Goal: Check status: Check status

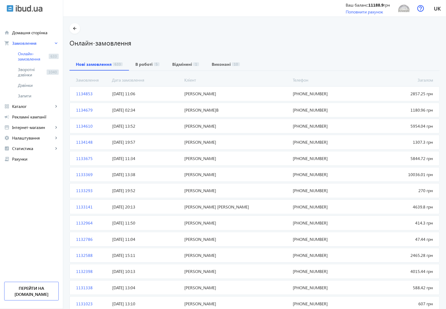
click at [198, 93] on span "Кучерук Олег Юрійович" at bounding box center [236, 94] width 108 height 6
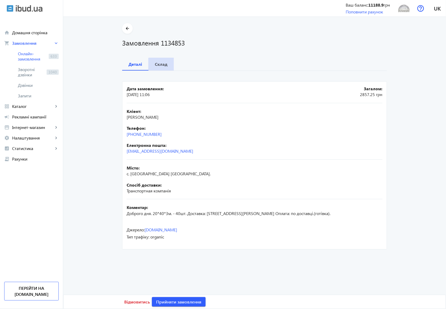
click at [162, 67] on span "Склад" at bounding box center [161, 64] width 13 height 13
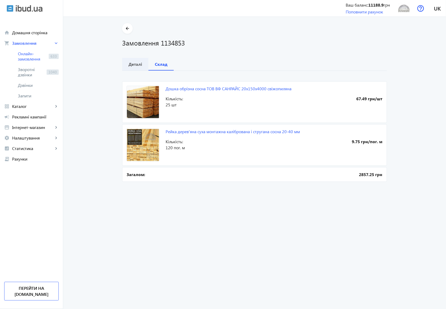
click at [133, 64] on b "Деталі" at bounding box center [135, 64] width 14 height 4
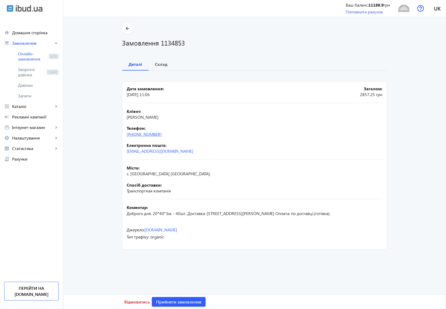
drag, startPoint x: 168, startPoint y: 135, endPoint x: 137, endPoint y: 134, distance: 30.8
click at [137, 134] on div "Телефон: +38 (066) 140-56-89" at bounding box center [255, 131] width 256 height 12
copy link "66) 140-56-89"
click at [164, 63] on b "Склад" at bounding box center [161, 64] width 13 height 4
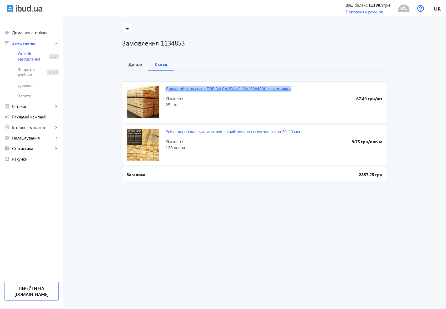
drag, startPoint x: 164, startPoint y: 88, endPoint x: 291, endPoint y: 87, distance: 127.1
click at [291, 87] on mat-card "Дошка обрізна сосна ТОВ ВФ CАHPAЙС 20х150х4000 свіжопиляна 67.49 грн/шт Кількіс…" at bounding box center [254, 102] width 265 height 42
copy link "Дошка обрізна сосна ТОВ ВФ CАHPAЙС 20х150х4000 свіжопиляна"
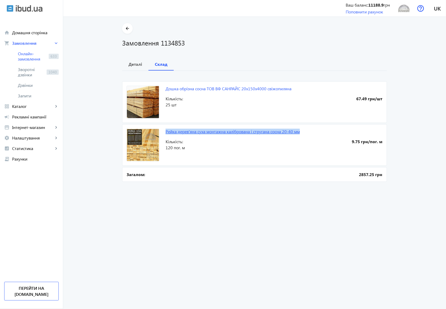
drag, startPoint x: 164, startPoint y: 131, endPoint x: 300, endPoint y: 132, distance: 136.5
click at [300, 132] on mat-card "Рейка дерев'яна суха монтажна калібрована і стругана сосна 20-40 мм 9.75 грн/по…" at bounding box center [254, 145] width 265 height 42
copy link "Рейка дерев'яна суха монтажна калібрована і стругана сосна 20-40 мм"
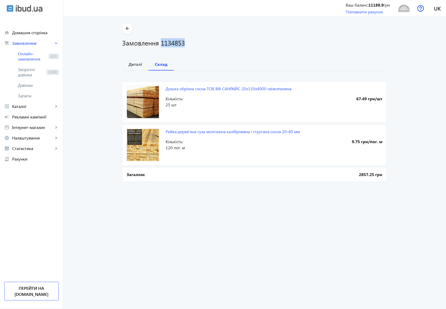
drag, startPoint x: 160, startPoint y: 43, endPoint x: 186, endPoint y: 42, distance: 25.5
click at [186, 42] on h1 "Замовлення 1134853" at bounding box center [254, 42] width 265 height 9
copy h1 "1134853"
click at [129, 64] on b "Деталі" at bounding box center [135, 64] width 14 height 4
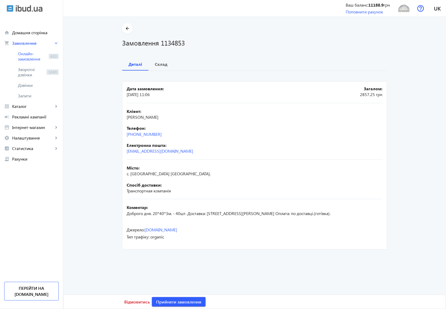
drag, startPoint x: 125, startPoint y: 175, endPoint x: 216, endPoint y: 174, distance: 91.0
click at [216, 174] on div "Місто: с. Шевченкове Бучанський р-н Київська обл." at bounding box center [255, 171] width 256 height 12
copy span "с. Шевченкове Бучанський р-н Київська обл."
